Goal: Task Accomplishment & Management: Use online tool/utility

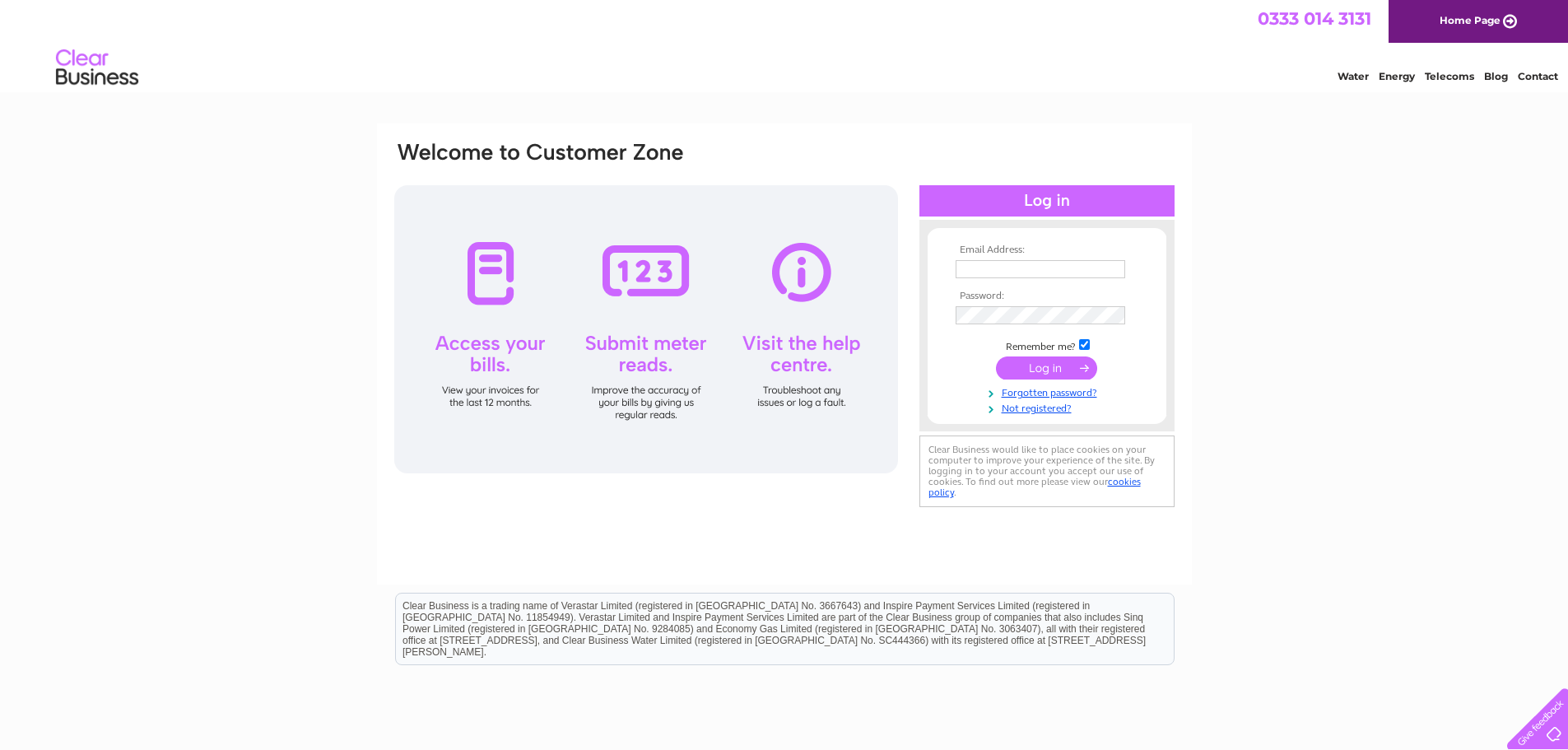
type input "mail@aulddairy.co.uk"
click at [1017, 372] on input "submit" at bounding box center [1047, 368] width 101 height 23
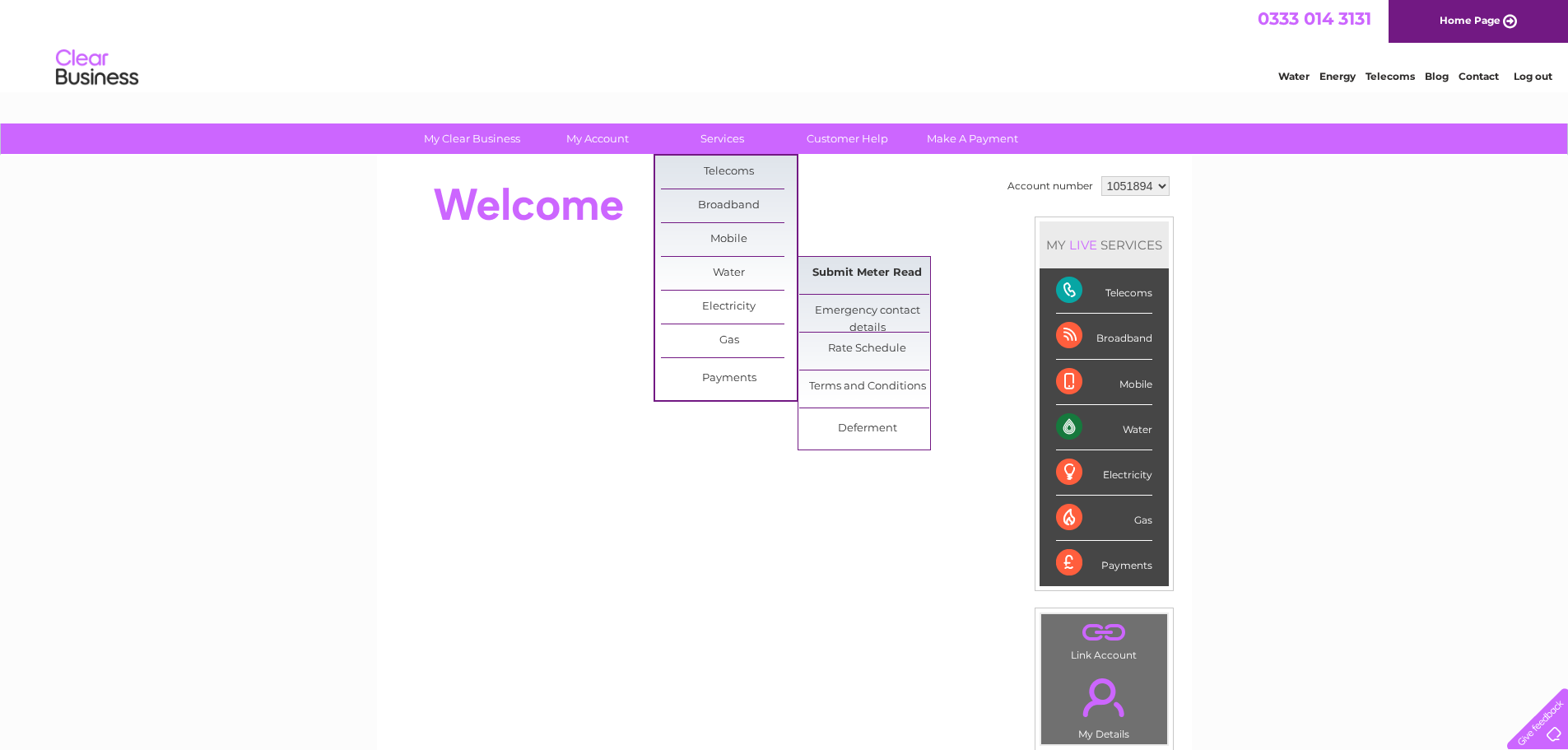
click at [854, 274] on link "Submit Meter Read" at bounding box center [868, 273] width 136 height 33
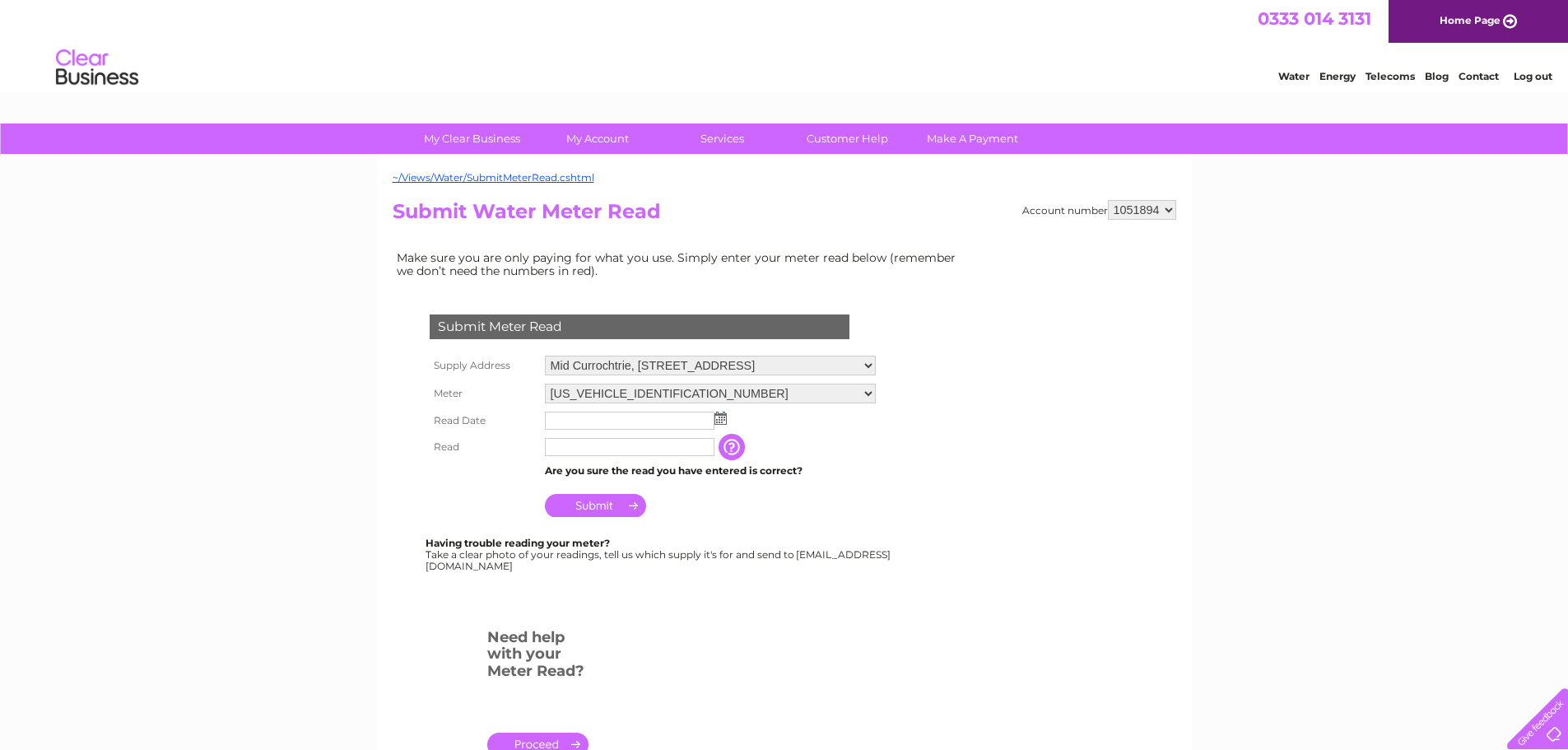
click at [722, 420] on img at bounding box center [721, 418] width 13 height 14
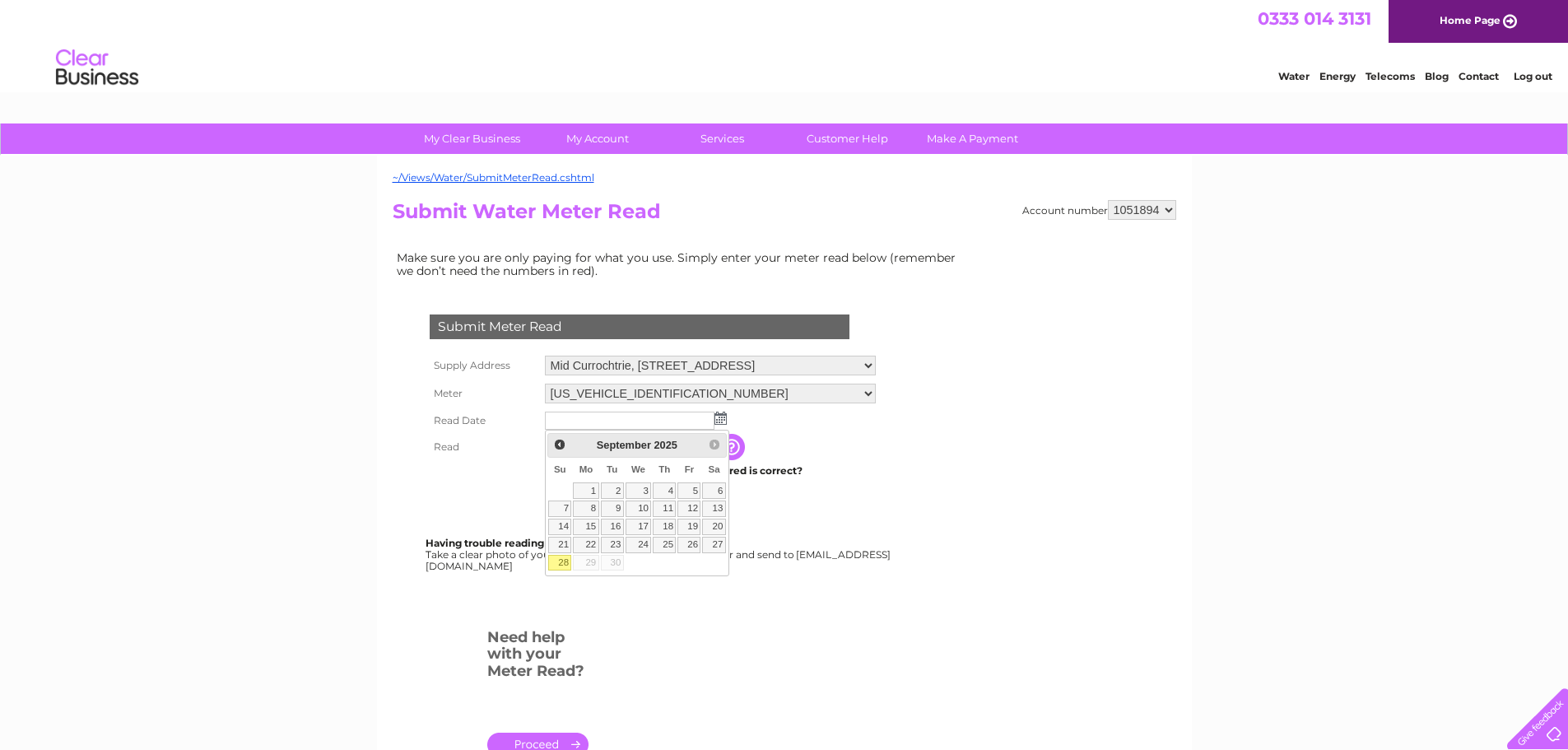
click at [557, 562] on link "28" at bounding box center [560, 562] width 23 height 17
type input "2025/09/28"
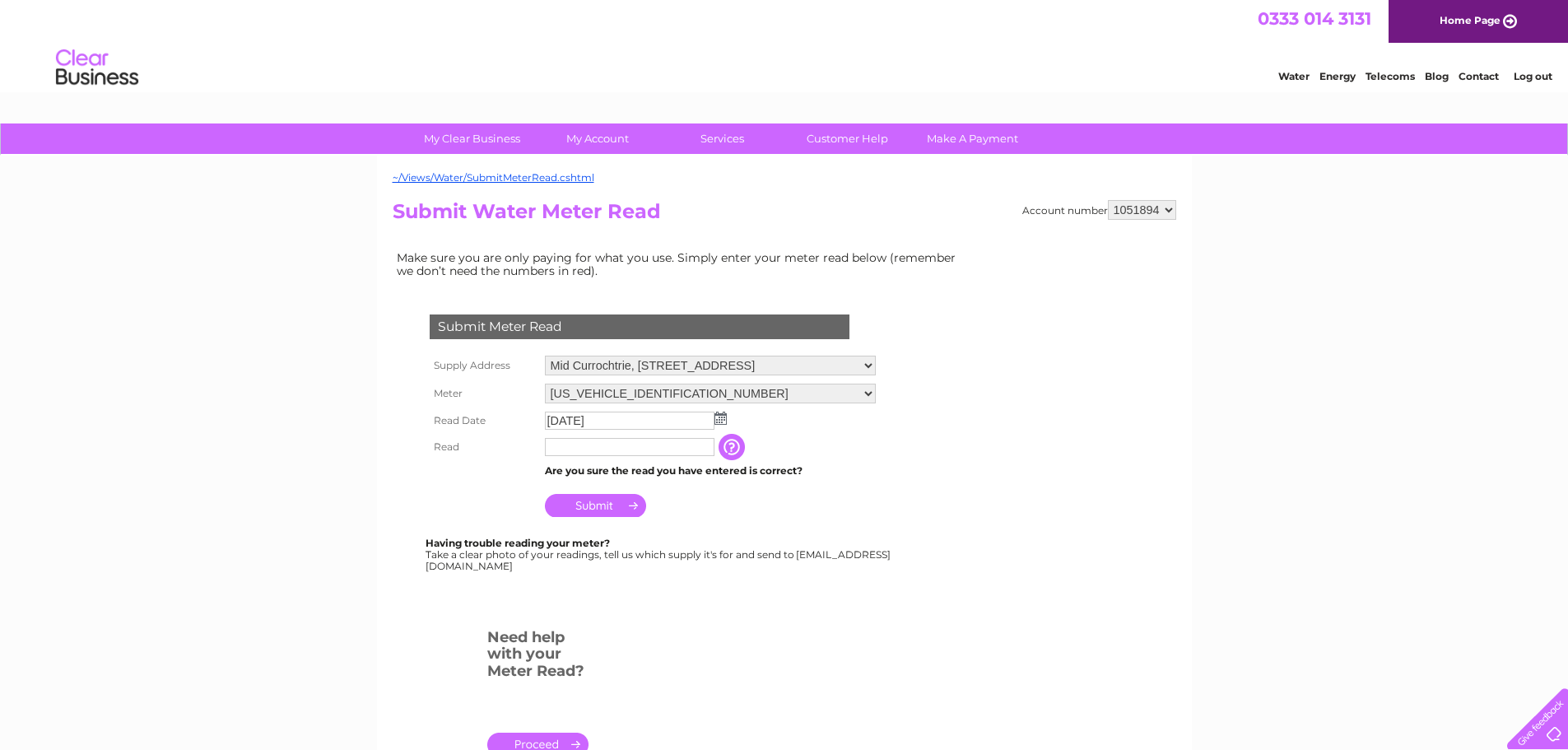
click at [641, 447] on input "text" at bounding box center [629, 446] width 169 height 18
type input "2289"
click at [592, 506] on input "Submit" at bounding box center [595, 506] width 101 height 23
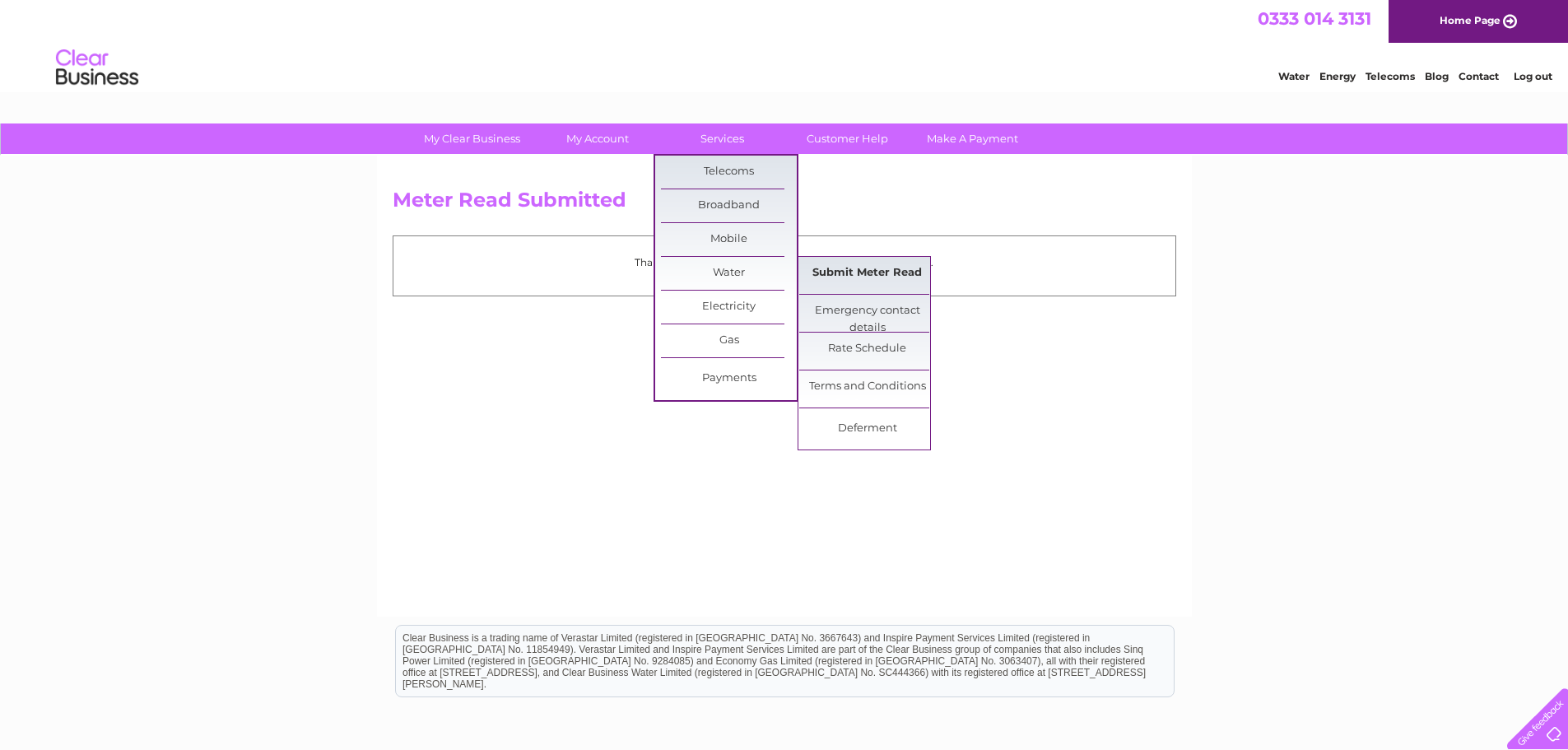
click at [859, 269] on link "Submit Meter Read" at bounding box center [868, 273] width 136 height 33
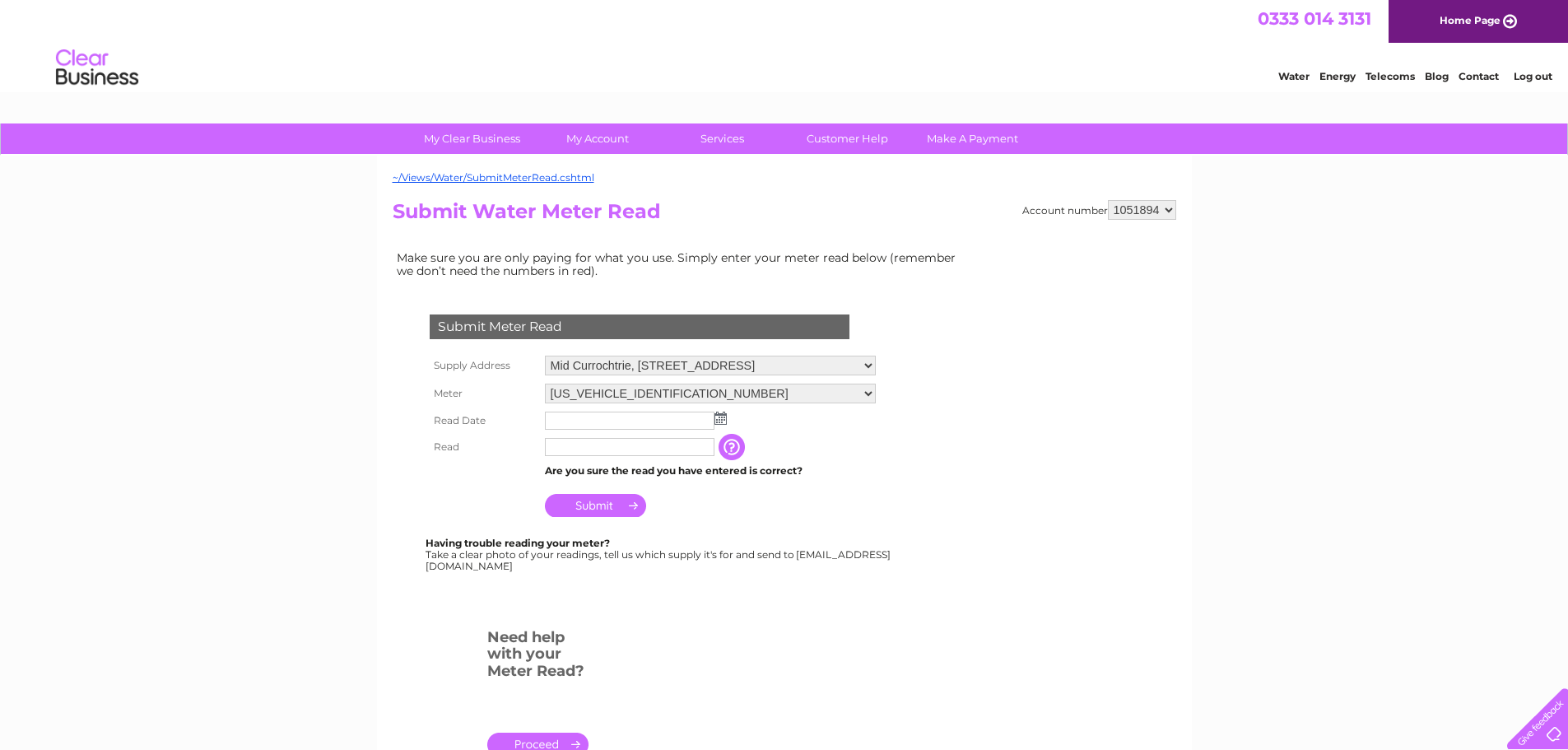
click at [875, 363] on select "Mid Currochtrie, [STREET_ADDRESS]" at bounding box center [710, 366] width 331 height 19
select select "457613"
click at [545, 356] on select "Mid Currochtrie, Drummore, Stranraer, DG9 9QS Auld Dairy Cottage, Stranraer, DG…" at bounding box center [710, 367] width 331 height 21
click at [724, 420] on img at bounding box center [721, 418] width 13 height 14
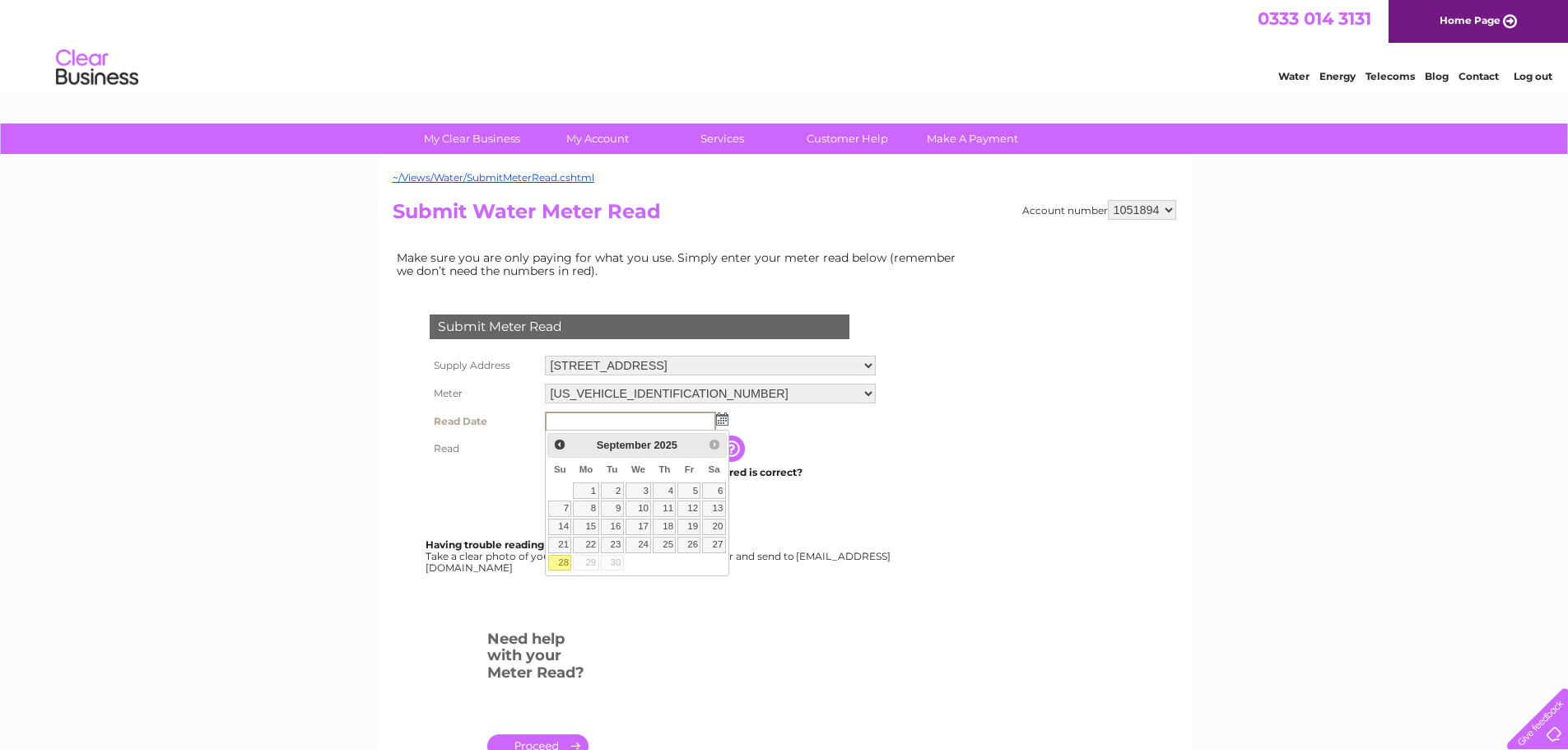
click at [562, 559] on link "28" at bounding box center [560, 562] width 23 height 17
type input "[DATE]"
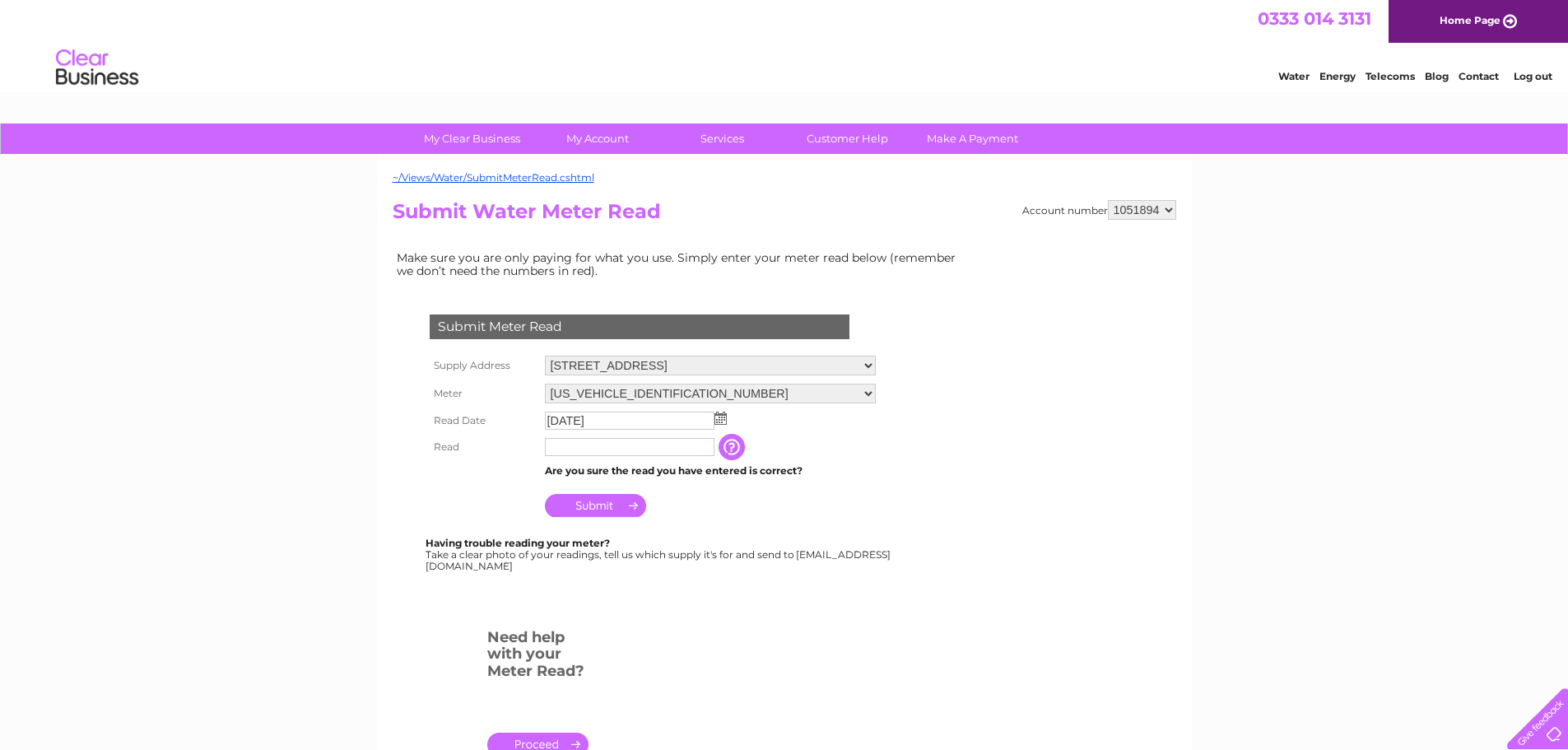
click at [615, 446] on input "text" at bounding box center [629, 446] width 169 height 18
type input "1098"
click at [605, 504] on input "Submit" at bounding box center [595, 507] width 101 height 23
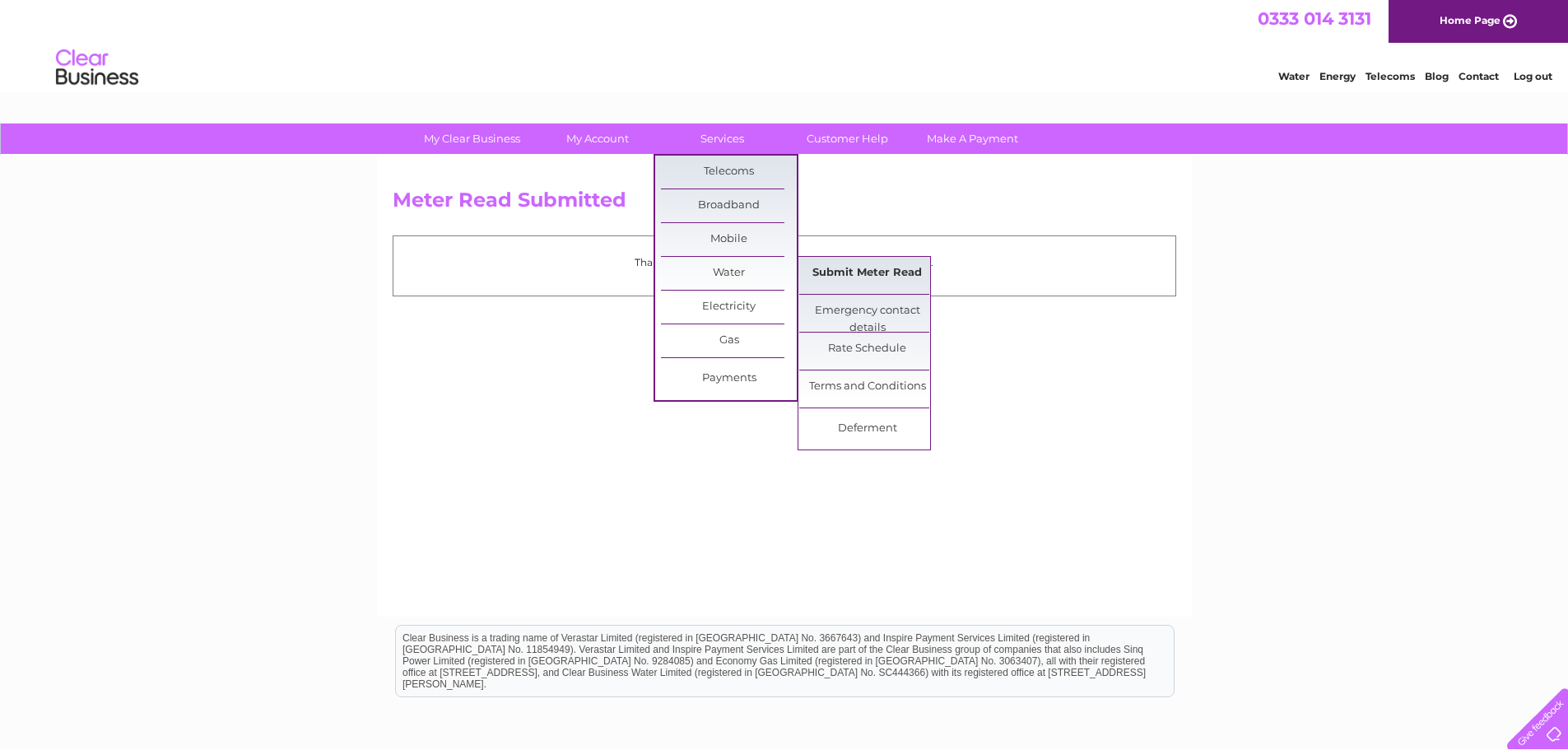
click at [827, 266] on link "Submit Meter Read" at bounding box center [868, 273] width 136 height 33
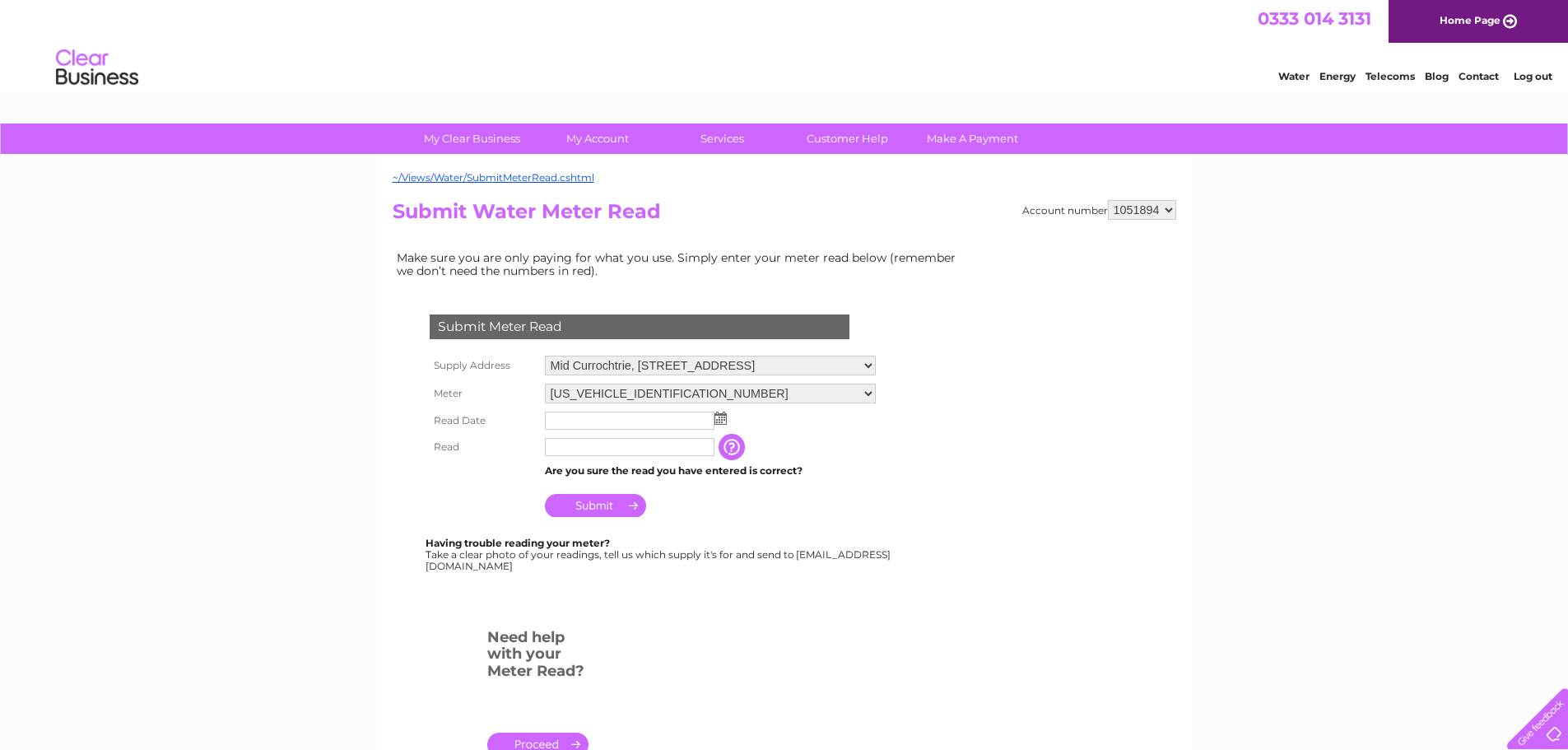
click at [875, 364] on select "Mid Currochtrie, [STREET_ADDRESS]" at bounding box center [710, 366] width 331 height 19
select select "457615"
click at [545, 356] on select "Mid Currochtrie, [STREET_ADDRESS]" at bounding box center [710, 367] width 331 height 21
click at [722, 417] on img at bounding box center [721, 418] width 13 height 14
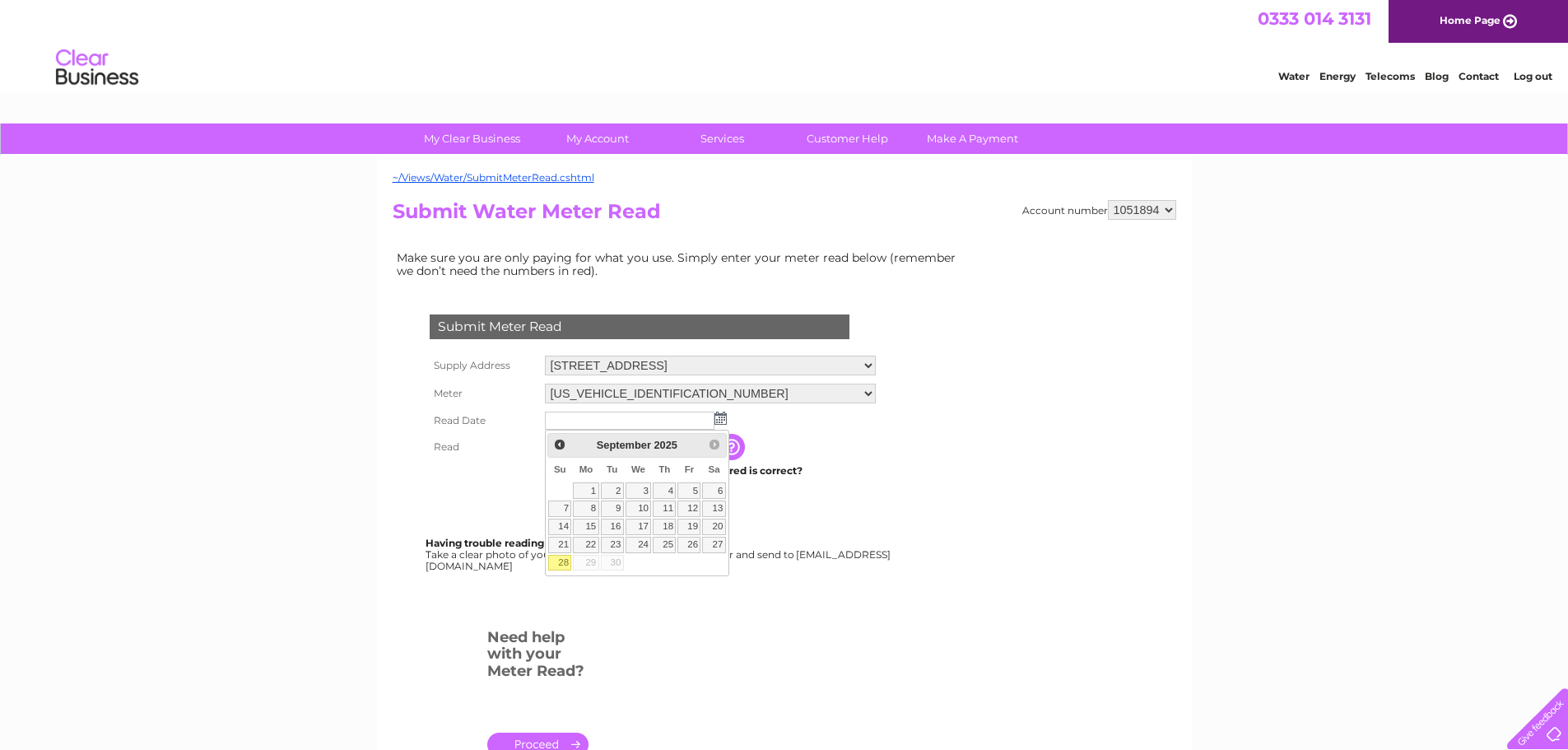
click at [559, 564] on link "28" at bounding box center [560, 562] width 23 height 17
type input "2025/09/28"
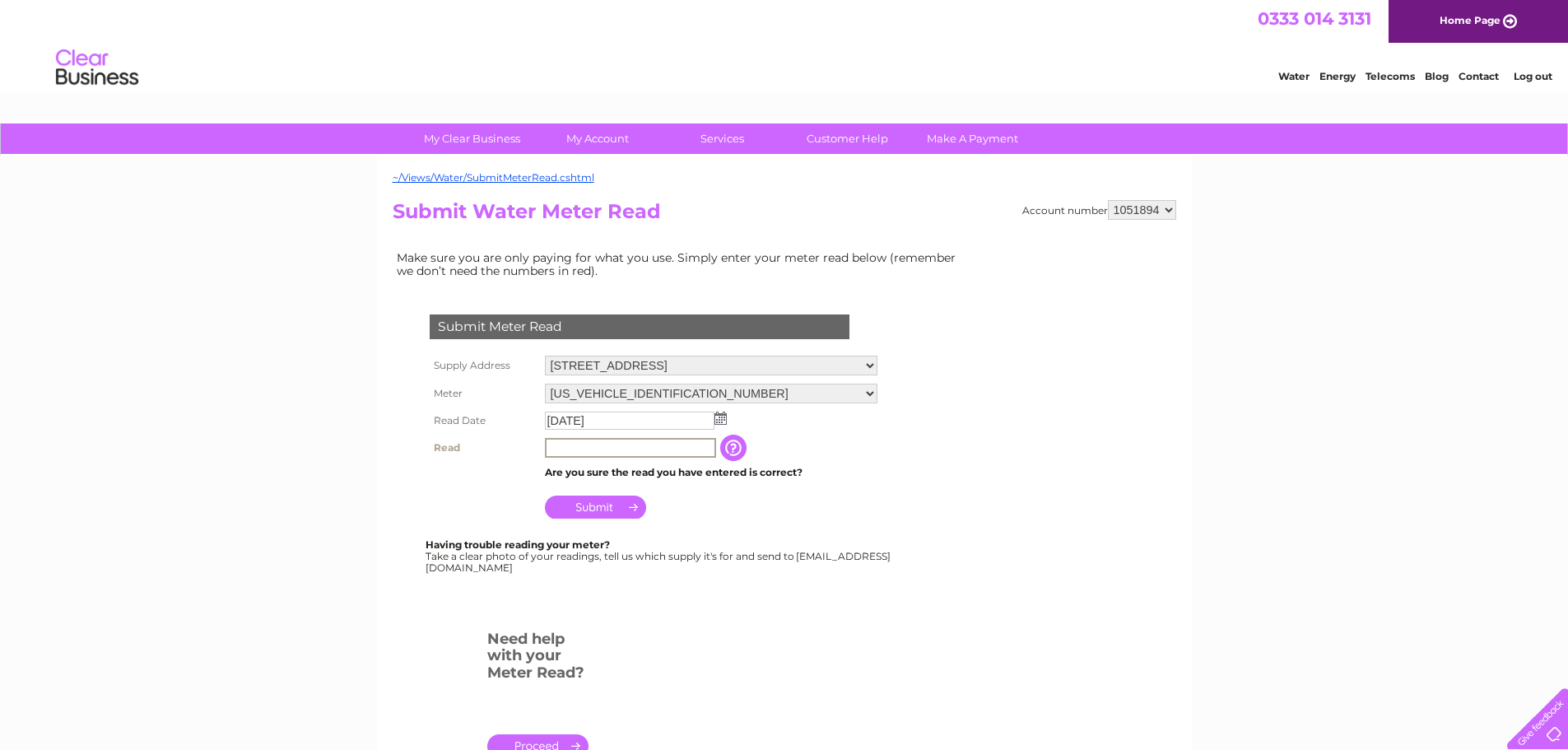
click at [661, 447] on input "text" at bounding box center [630, 447] width 171 height 19
type input "8890"
click at [568, 507] on input "Submit" at bounding box center [595, 507] width 101 height 23
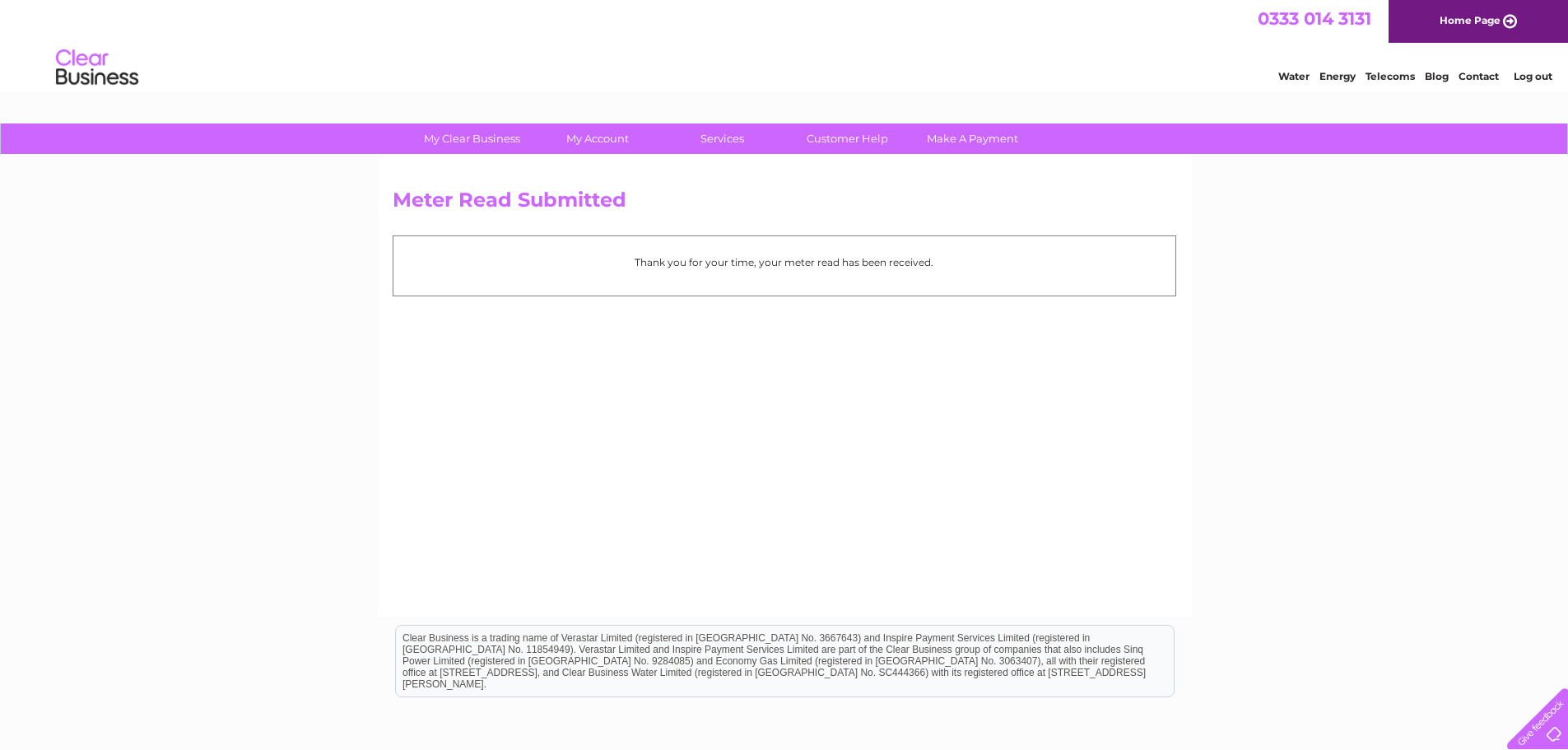
click at [1531, 80] on link "Log out" at bounding box center [1533, 76] width 39 height 13
